Goal: Task Accomplishment & Management: Manage account settings

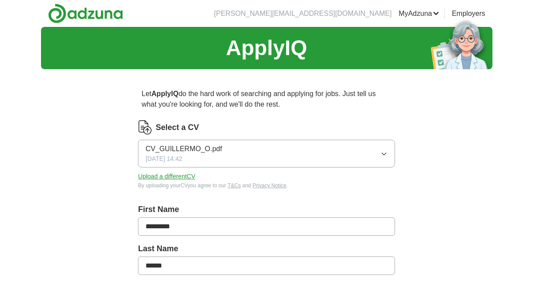
click at [387, 154] on icon "button" at bounding box center [383, 153] width 7 height 7
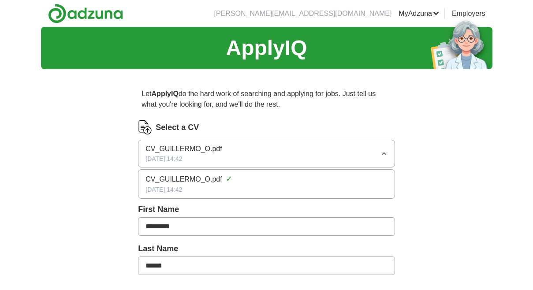
click at [208, 154] on span "CV_GUILLERMO_O.pdf" at bounding box center [183, 149] width 76 height 11
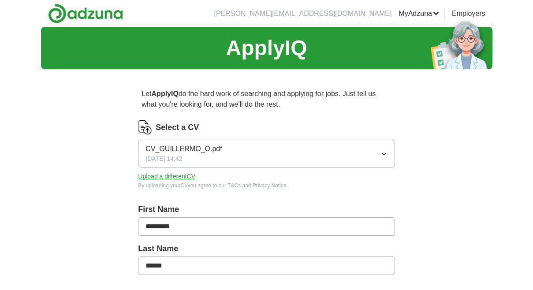
click at [186, 153] on span "CV_GUILLERMO_O.pdf" at bounding box center [183, 149] width 76 height 11
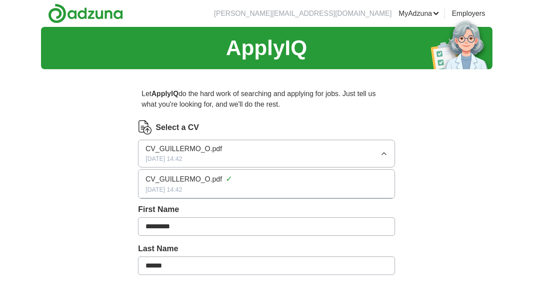
click at [186, 153] on span "CV_GUILLERMO_O.pdf" at bounding box center [183, 149] width 76 height 11
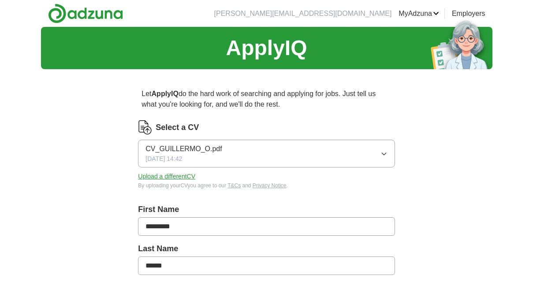
click at [178, 153] on span "CV_GUILLERMO_O.pdf" at bounding box center [183, 149] width 76 height 11
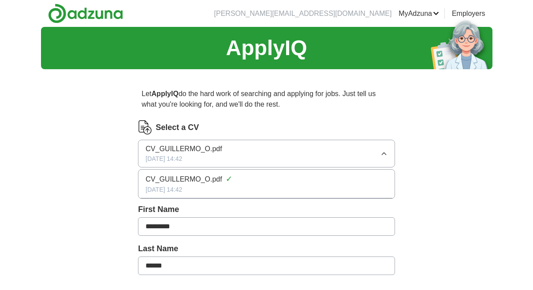
click at [178, 153] on span "CV_GUILLERMO_O.pdf" at bounding box center [183, 149] width 76 height 11
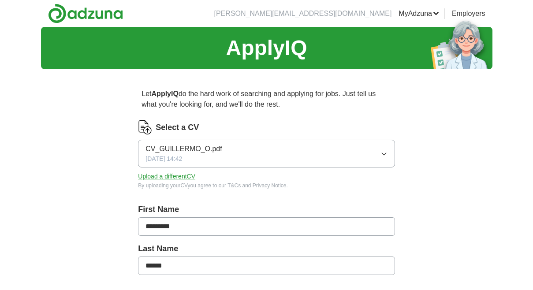
click at [182, 177] on button "Upload a different CV" at bounding box center [166, 176] width 57 height 9
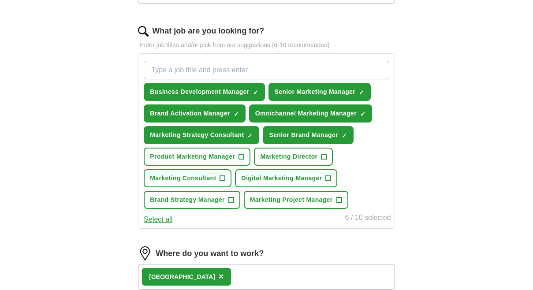
scroll to position [272, 0]
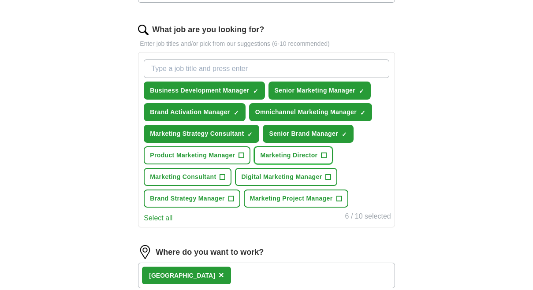
click at [312, 154] on span "Marketing Director" at bounding box center [288, 155] width 57 height 9
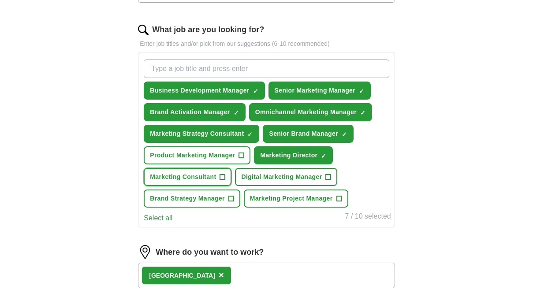
click at [194, 174] on span "Marketing Consultant" at bounding box center [183, 176] width 66 height 9
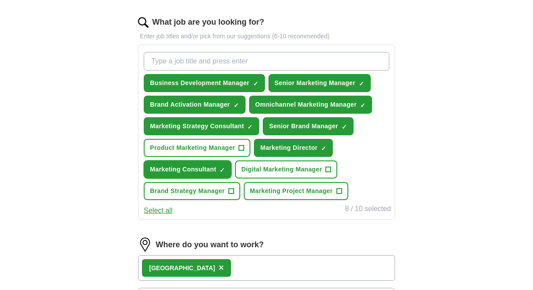
scroll to position [281, 0]
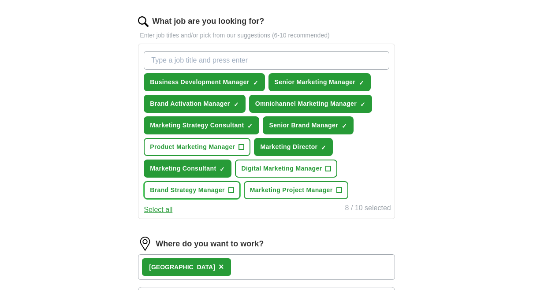
click at [215, 192] on span "Brand Strategy Manager" at bounding box center [187, 190] width 75 height 9
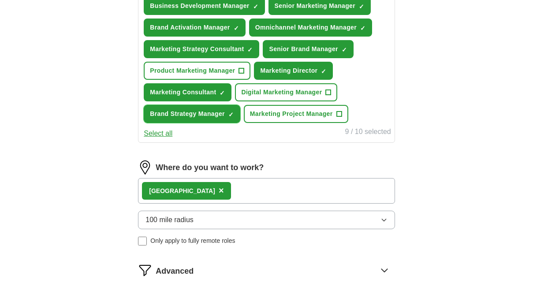
scroll to position [360, 0]
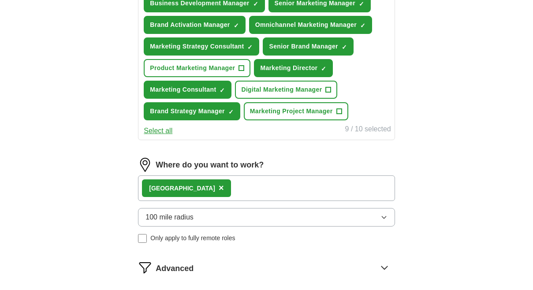
click at [193, 190] on div "Manchester ×" at bounding box center [186, 188] width 89 height 18
click at [219, 190] on span "×" at bounding box center [221, 188] width 5 height 10
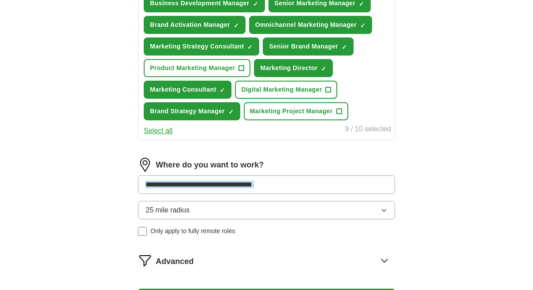
click at [189, 182] on input at bounding box center [266, 184] width 257 height 19
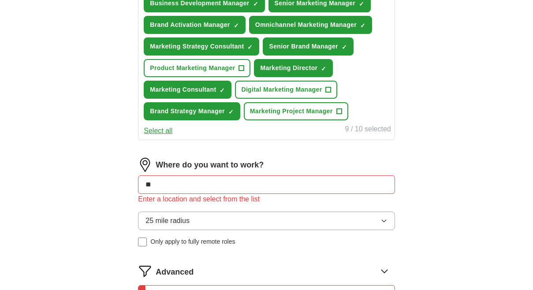
type input "*"
type input "**********"
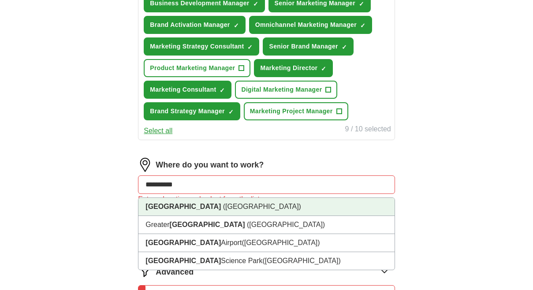
click at [223, 209] on span "([GEOGRAPHIC_DATA])" at bounding box center [262, 206] width 78 height 7
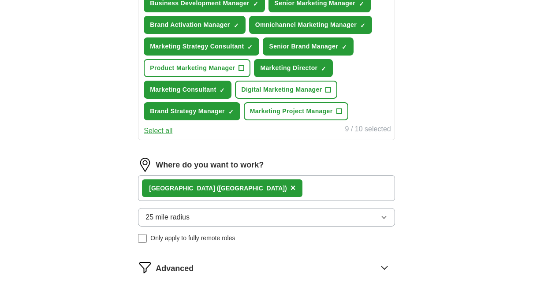
click at [289, 182] on div "[GEOGRAPHIC_DATA] ([GEOGRAPHIC_DATA]) ×" at bounding box center [266, 188] width 257 height 26
click at [279, 187] on div "[GEOGRAPHIC_DATA] ([GEOGRAPHIC_DATA]) ×" at bounding box center [266, 188] width 257 height 26
click at [290, 188] on span "×" at bounding box center [292, 188] width 5 height 10
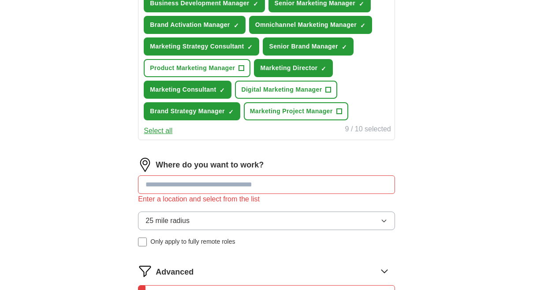
click at [240, 187] on input at bounding box center [266, 184] width 257 height 19
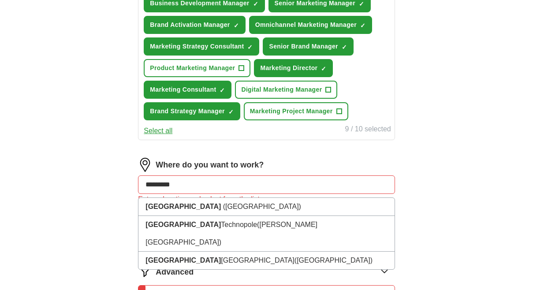
drag, startPoint x: 189, startPoint y: 185, endPoint x: 118, endPoint y: 186, distance: 70.5
click at [119, 186] on div "Let ApplyIQ do the hard work of searching and applying for jobs. Just tell us w…" at bounding box center [266, 58] width 338 height 682
type input "******"
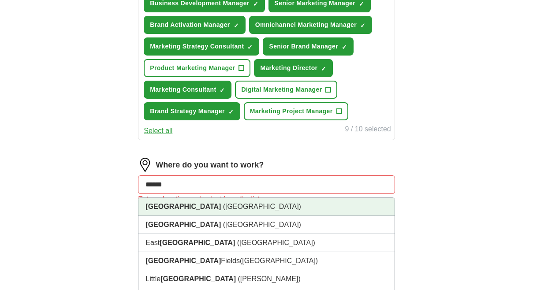
click at [160, 205] on strong "[GEOGRAPHIC_DATA]" at bounding box center [182, 206] width 75 height 7
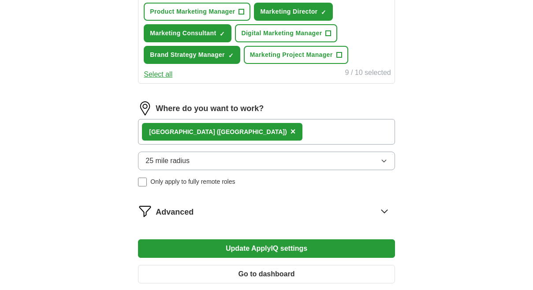
scroll to position [429, 0]
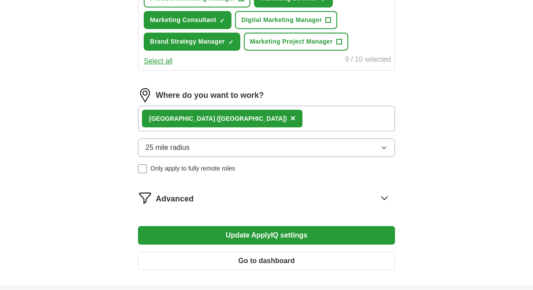
click at [217, 151] on button "25 mile radius" at bounding box center [266, 147] width 257 height 19
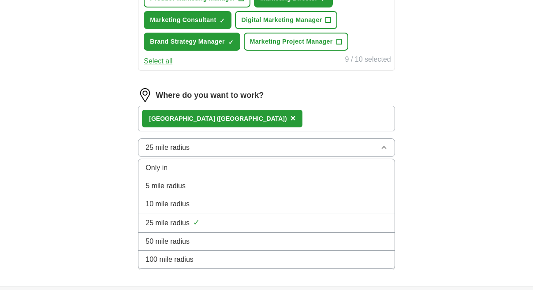
click at [205, 257] on div "100 mile radius" at bounding box center [266, 259] width 242 height 11
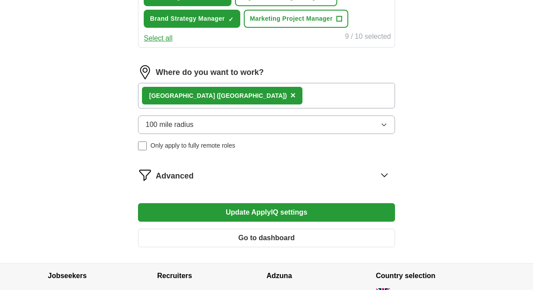
scroll to position [457, 0]
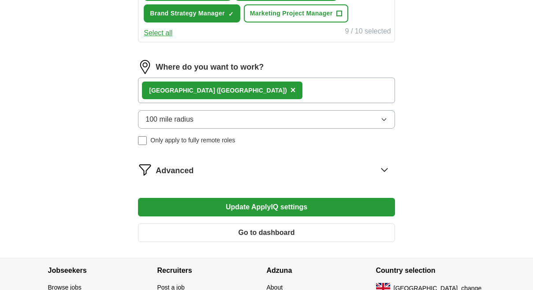
click at [263, 207] on button "Update ApplyIQ settings" at bounding box center [266, 207] width 257 height 19
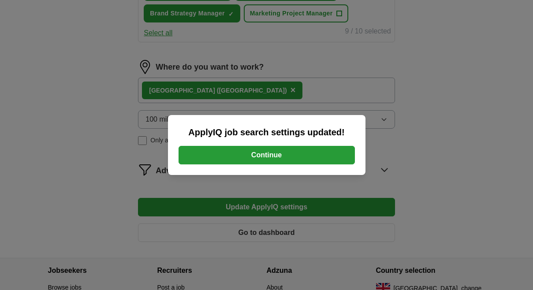
click at [290, 152] on button "Continue" at bounding box center [267, 155] width 176 height 19
